Goal: Navigation & Orientation: Find specific page/section

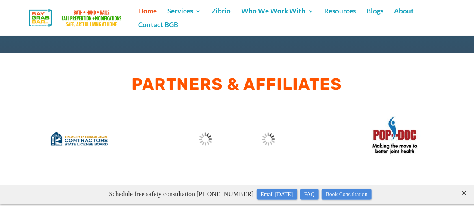
scroll to position [2886, 0]
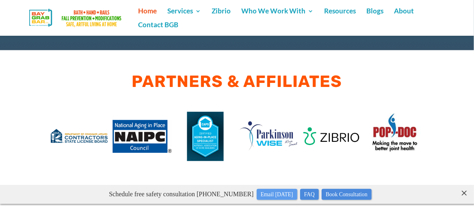
click at [269, 196] on link "Email [DATE]" at bounding box center [277, 194] width 41 height 11
click at [271, 194] on link "Email [DATE]" at bounding box center [277, 194] width 41 height 11
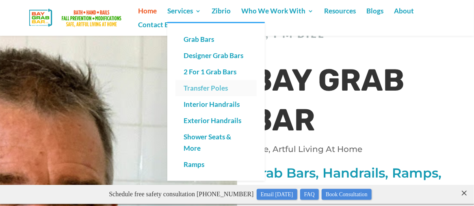
scroll to position [41, 0]
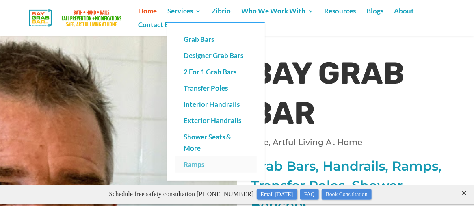
click at [200, 166] on link "Ramps" at bounding box center [216, 165] width 81 height 16
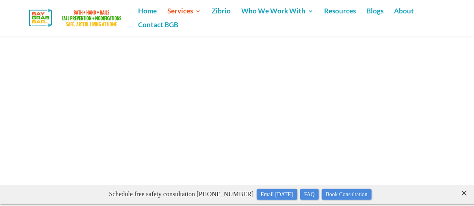
scroll to position [3049, 0]
click at [291, 196] on link "Email [DATE]" at bounding box center [277, 194] width 41 height 11
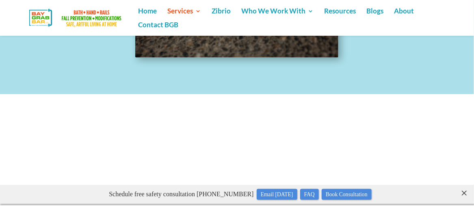
scroll to position [2927, 0]
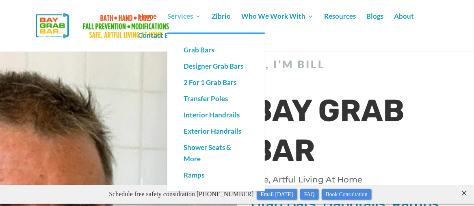
click at [188, 17] on link "Services" at bounding box center [184, 22] width 34 height 19
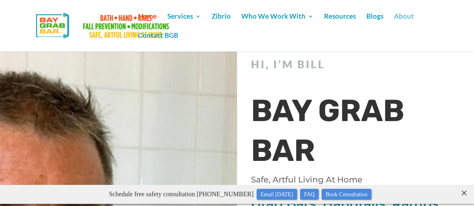
click at [405, 15] on link "About" at bounding box center [404, 22] width 20 height 19
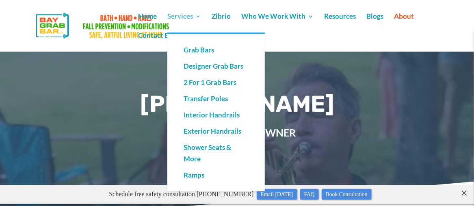
click at [179, 19] on link "Services" at bounding box center [184, 22] width 34 height 19
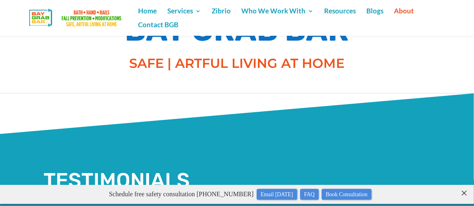
scroll to position [163, 0]
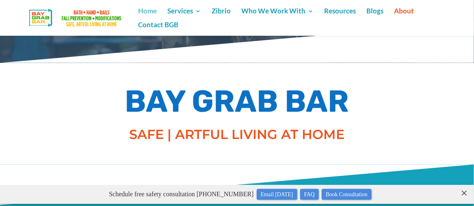
click at [152, 11] on link "Home" at bounding box center [147, 15] width 19 height 14
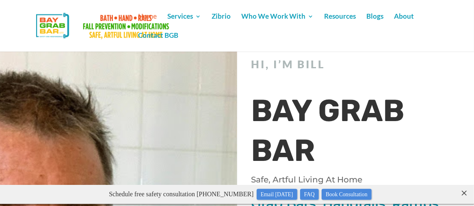
click at [143, 14] on link "Home" at bounding box center [147, 22] width 19 height 19
